Goal: Book appointment/travel/reservation

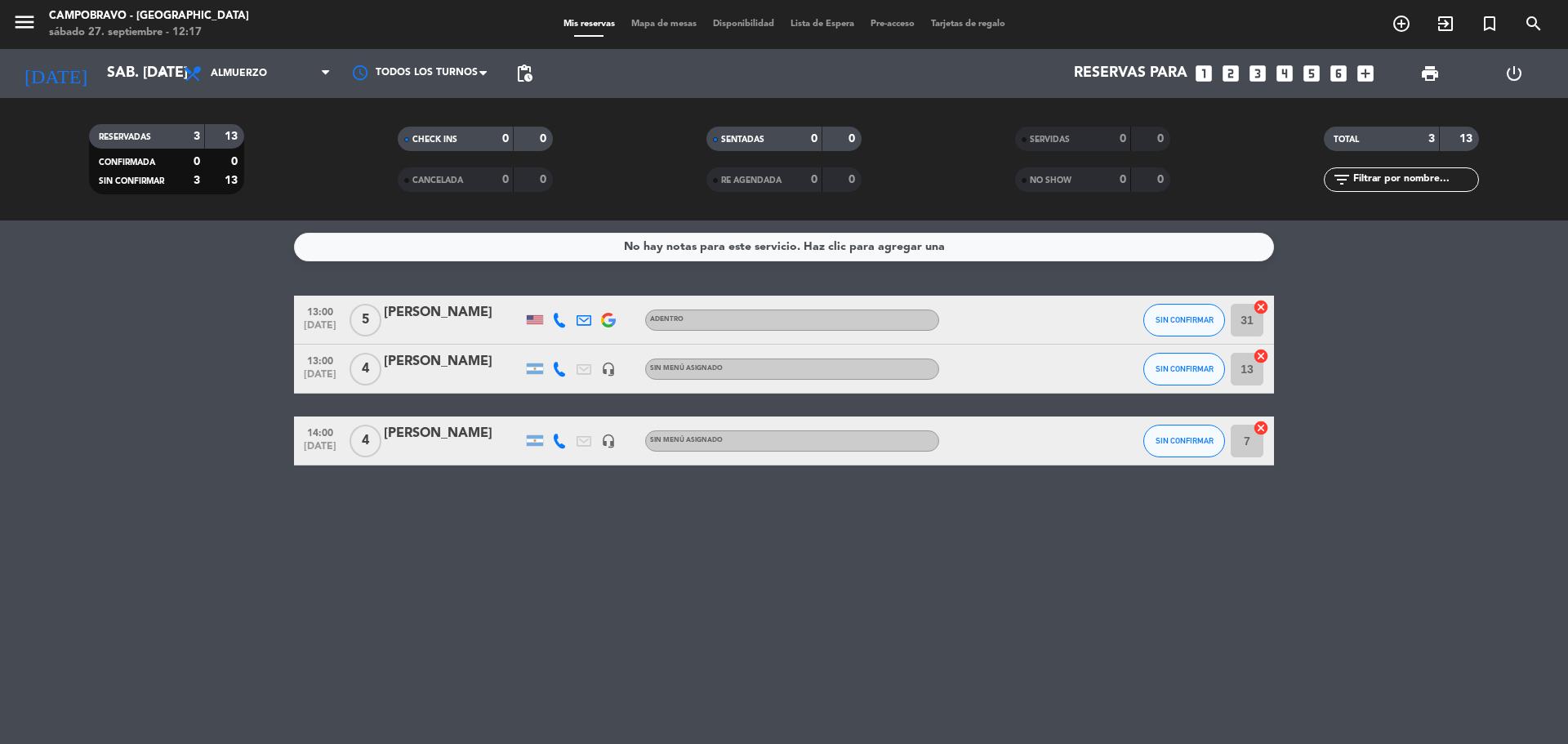
click at [1253, 71] on icon "looks_3" at bounding box center [1257, 73] width 21 height 21
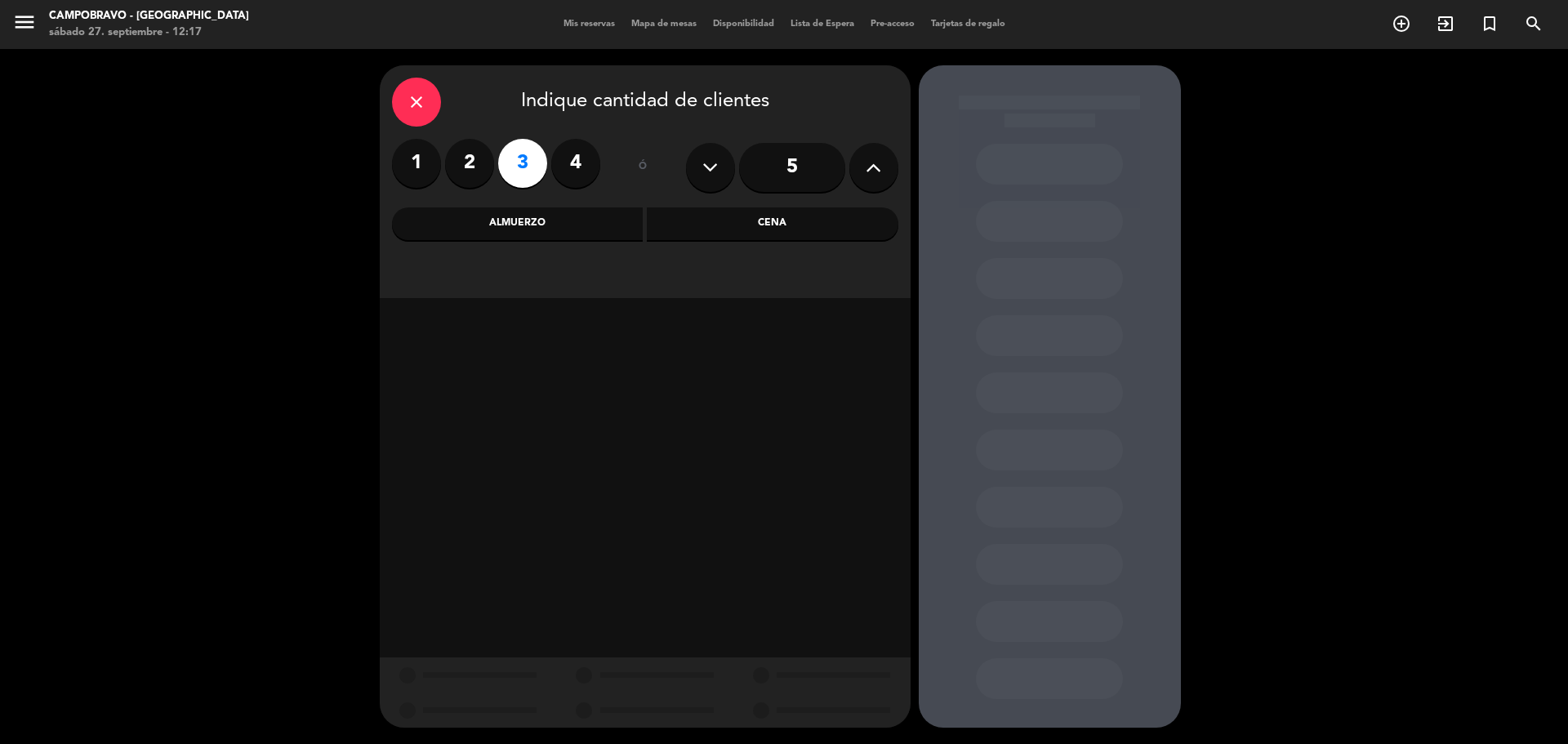
click at [532, 223] on div "Almuerzo" at bounding box center [518, 224] width 251 height 32
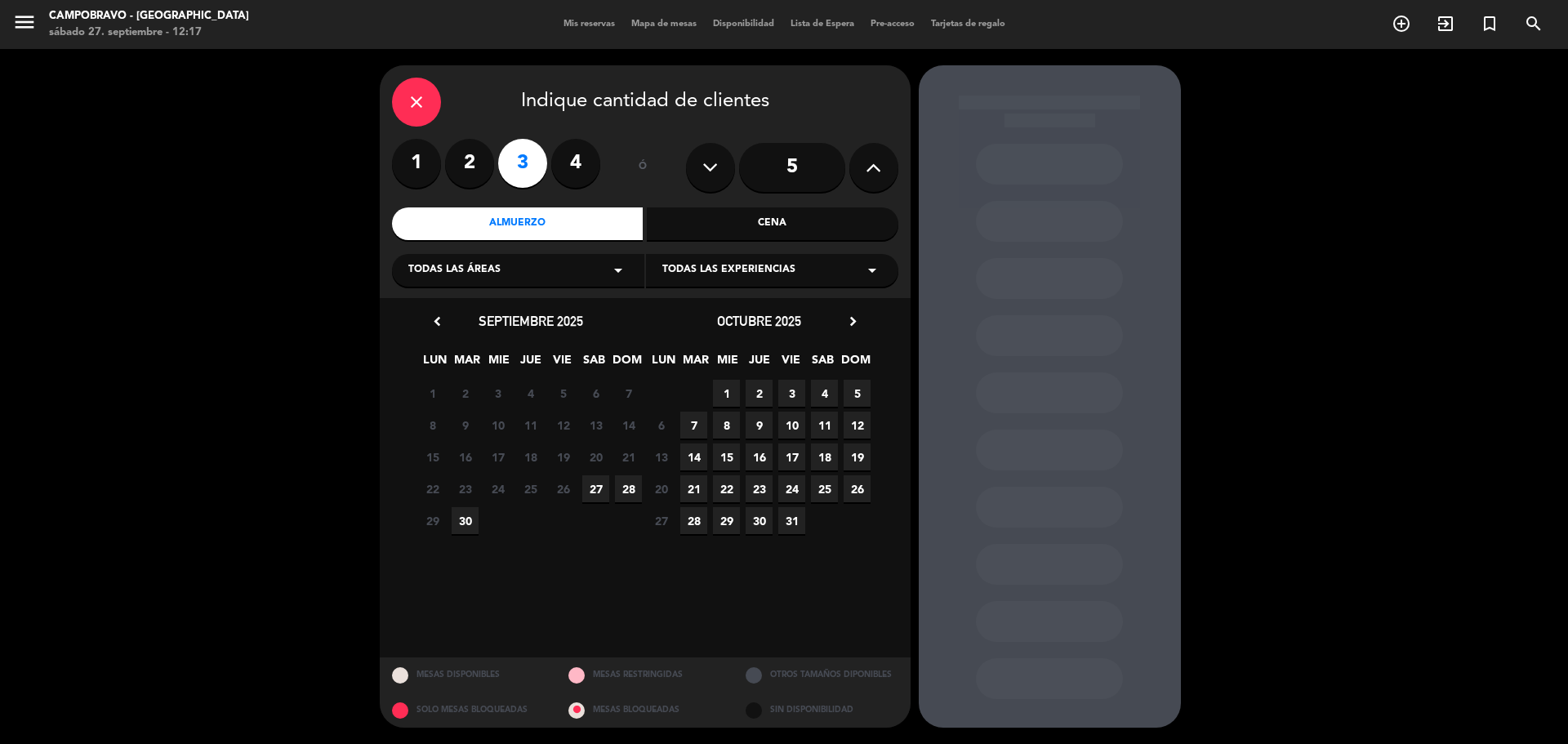
click at [595, 491] on span "27" at bounding box center [596, 488] width 27 height 27
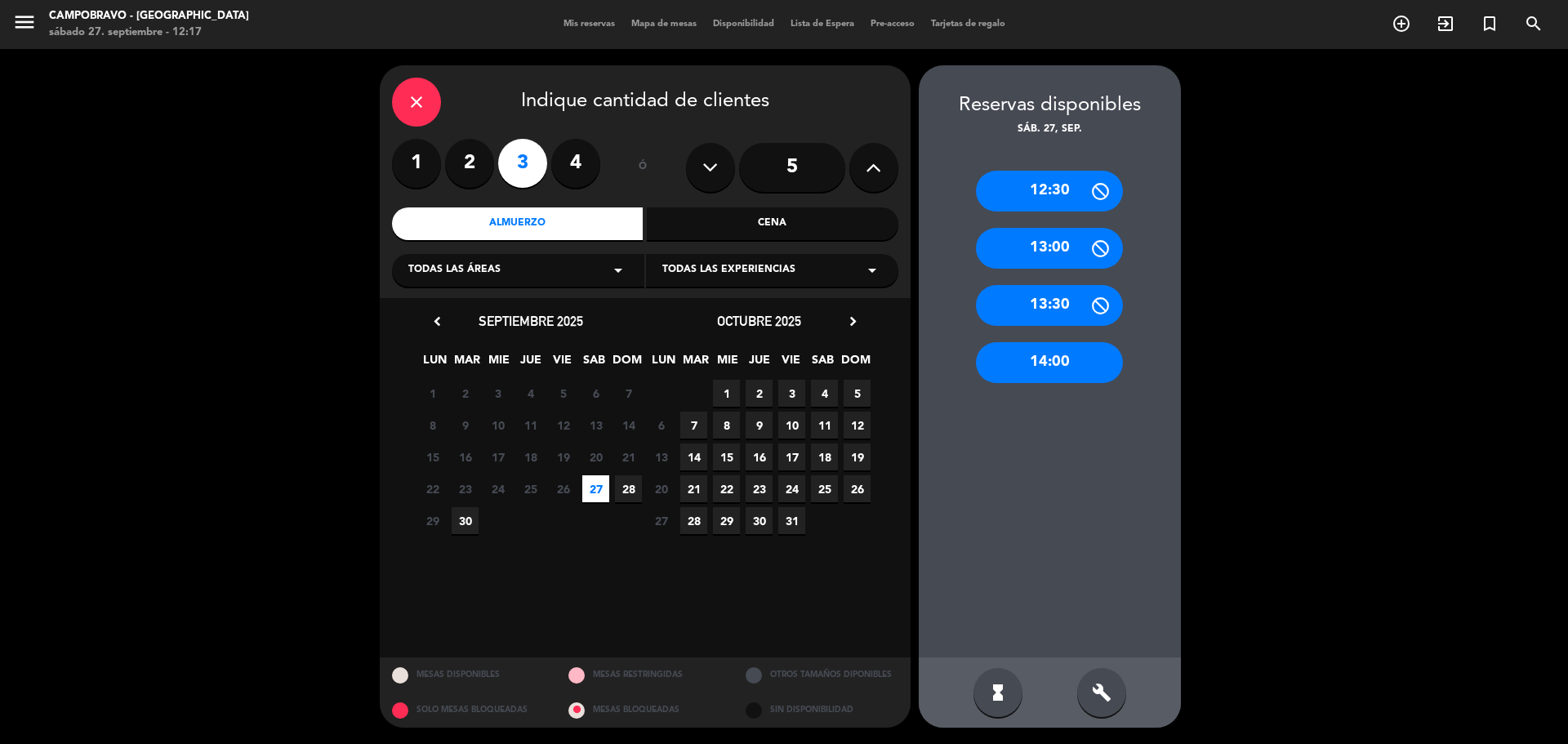
drag, startPoint x: 1035, startPoint y: 363, endPoint x: 1020, endPoint y: 350, distance: 19.8
click at [1035, 362] on div "14:00" at bounding box center [1049, 363] width 147 height 41
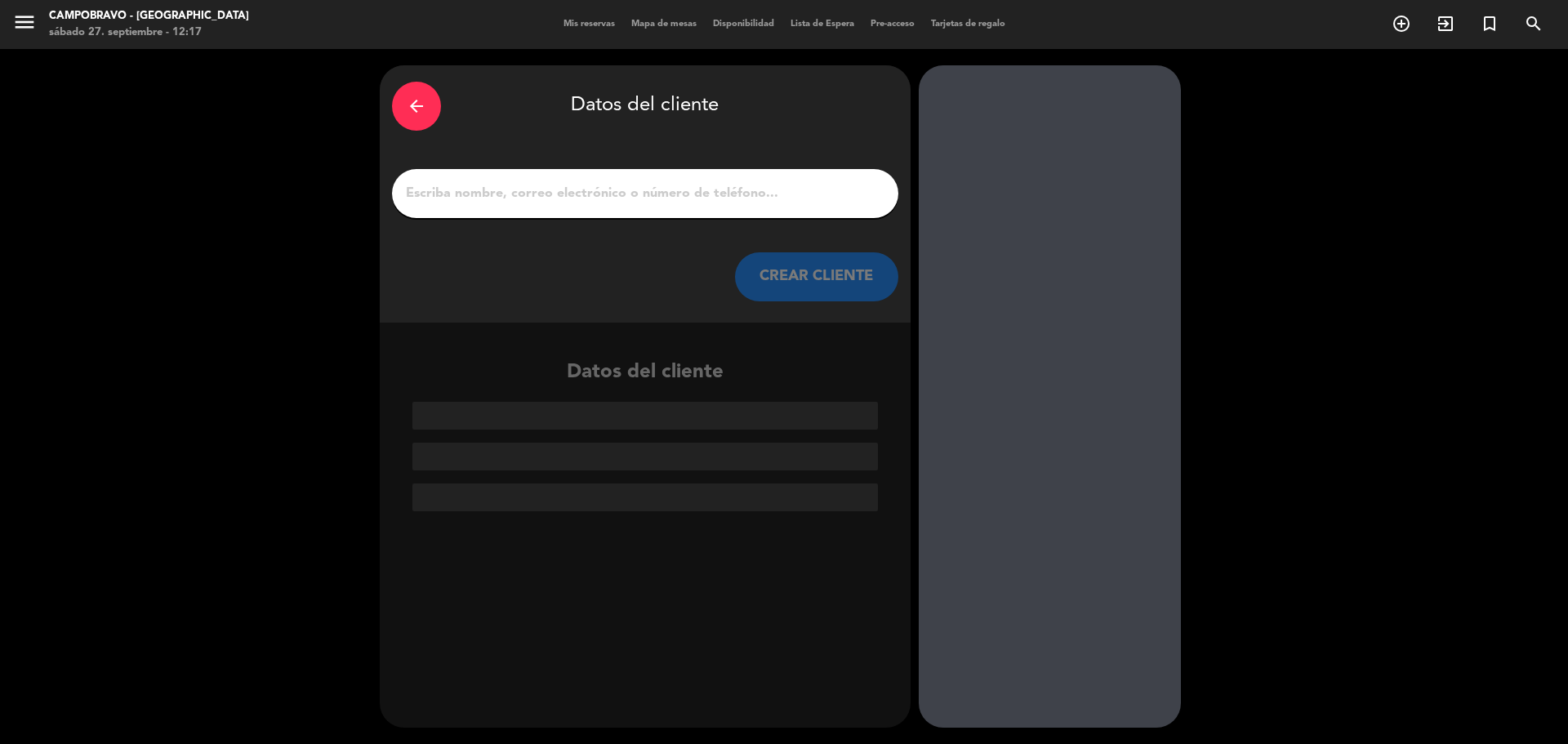
click at [585, 186] on input "1" at bounding box center [645, 193] width 482 height 23
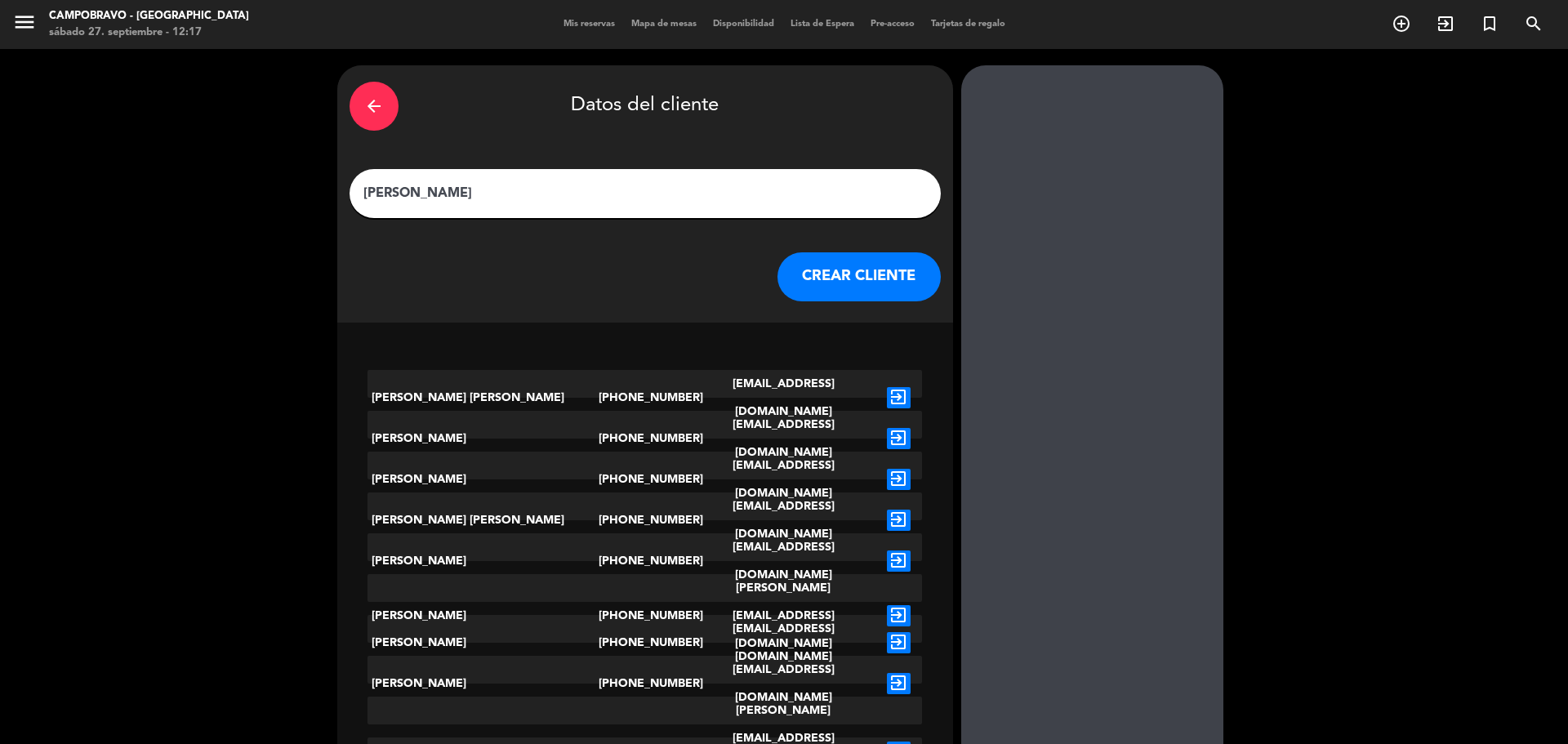
type input "[PERSON_NAME]"
click at [844, 277] on button "CREAR CLIENTE" at bounding box center [859, 276] width 163 height 49
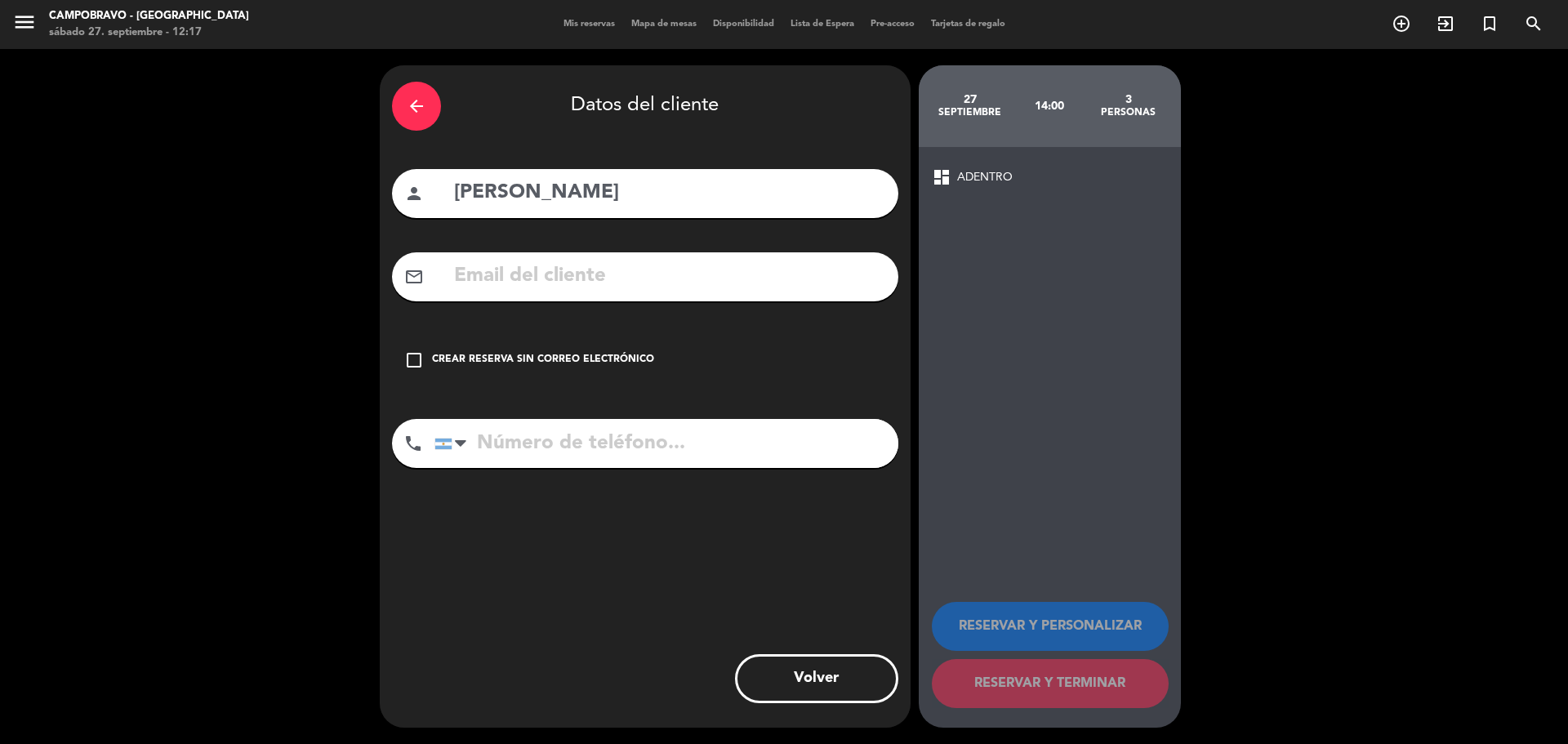
click at [419, 363] on icon "check_box_outline_blank" at bounding box center [414, 360] width 19 height 19
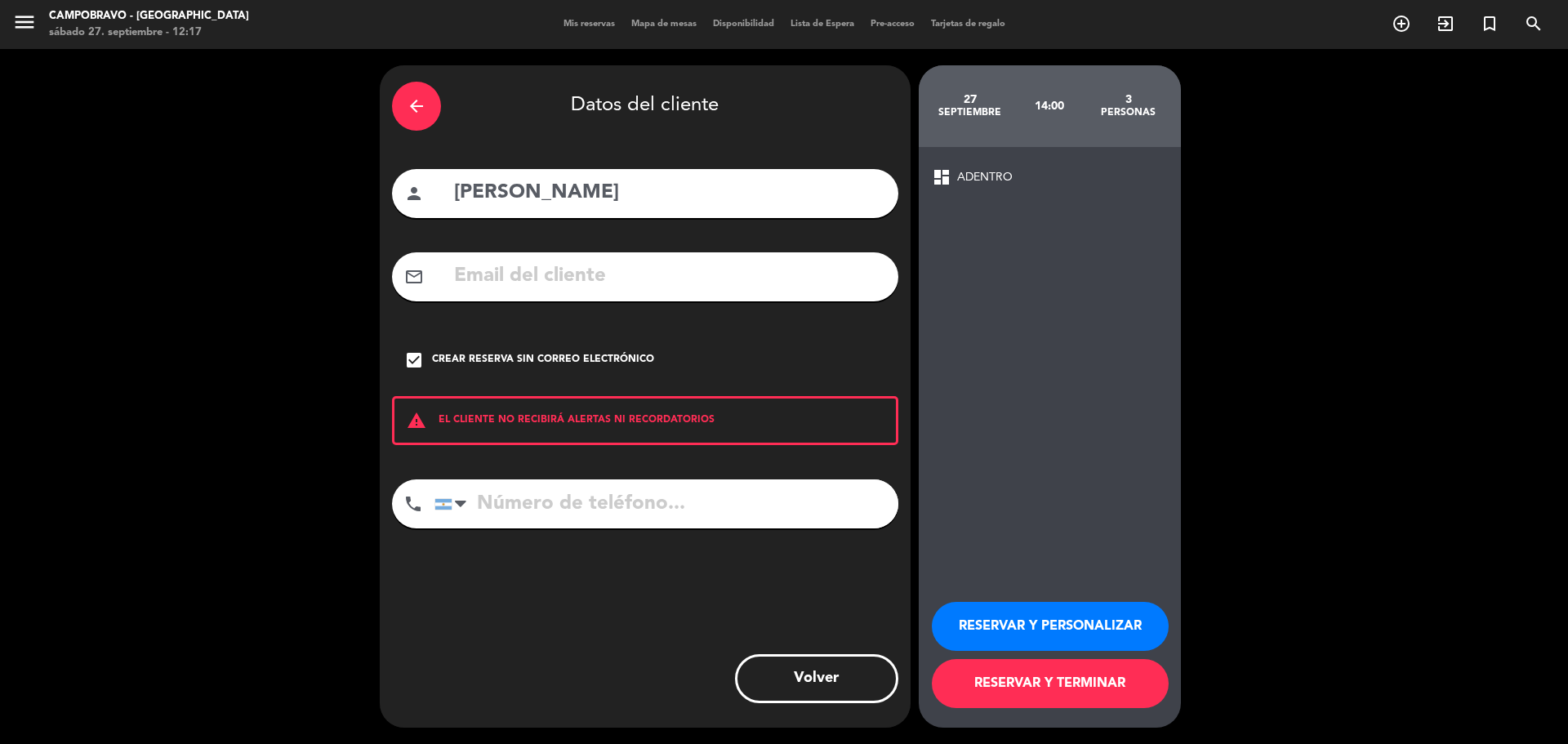
click at [590, 510] on input "tel" at bounding box center [666, 504] width 464 height 49
type input "1162793894"
click at [1051, 670] on button "RESERVAR Y TERMINAR" at bounding box center [1049, 683] width 237 height 49
